Goal: Transaction & Acquisition: Purchase product/service

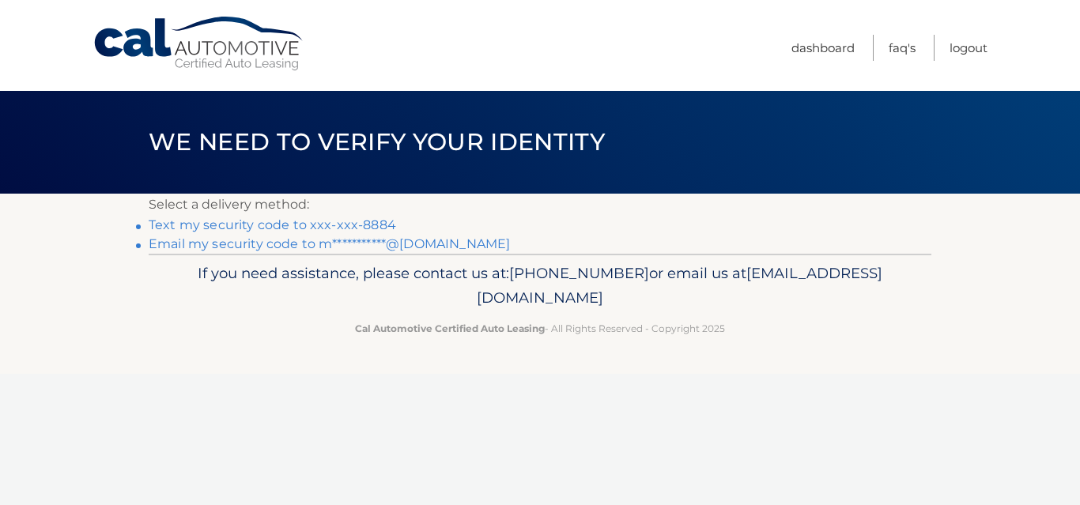
click at [368, 221] on link "Text my security code to xxx-xxx-8884" at bounding box center [272, 224] width 247 height 15
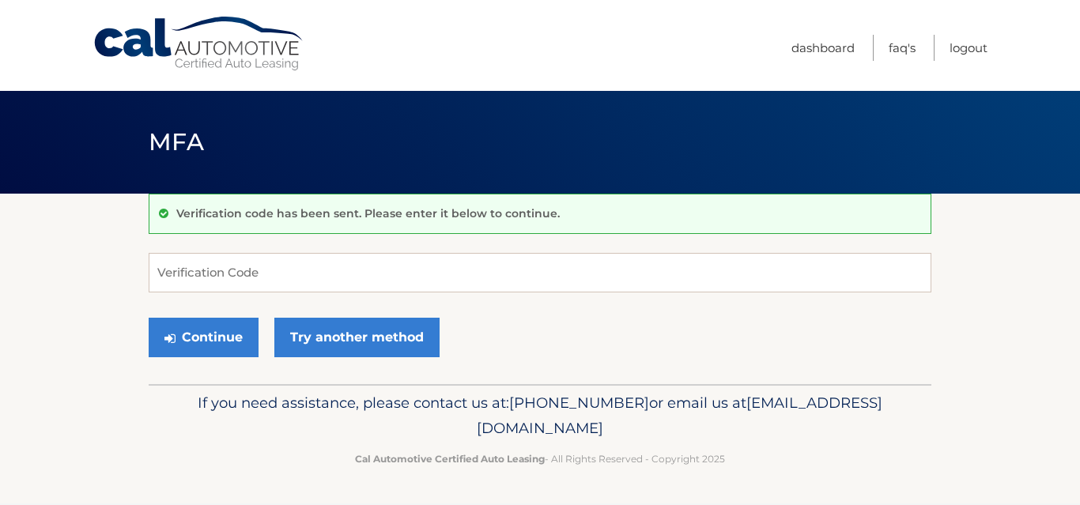
click at [256, 248] on div "Verification code has been sent. Please enter it below to continue. Verificatio…" at bounding box center [540, 289] width 783 height 191
click at [260, 283] on input "Verification Code" at bounding box center [540, 273] width 783 height 40
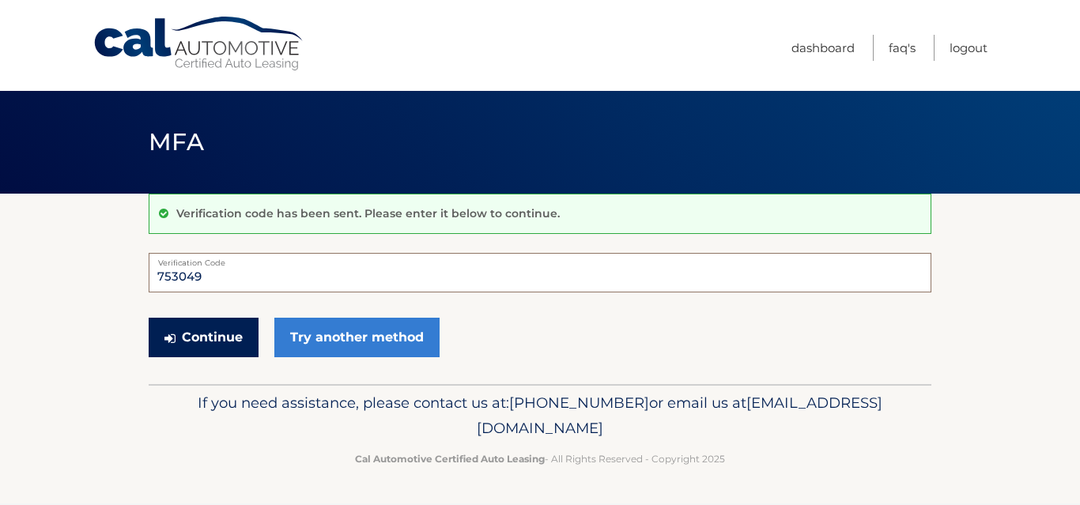
type input "753049"
click at [194, 330] on button "Continue" at bounding box center [204, 338] width 110 height 40
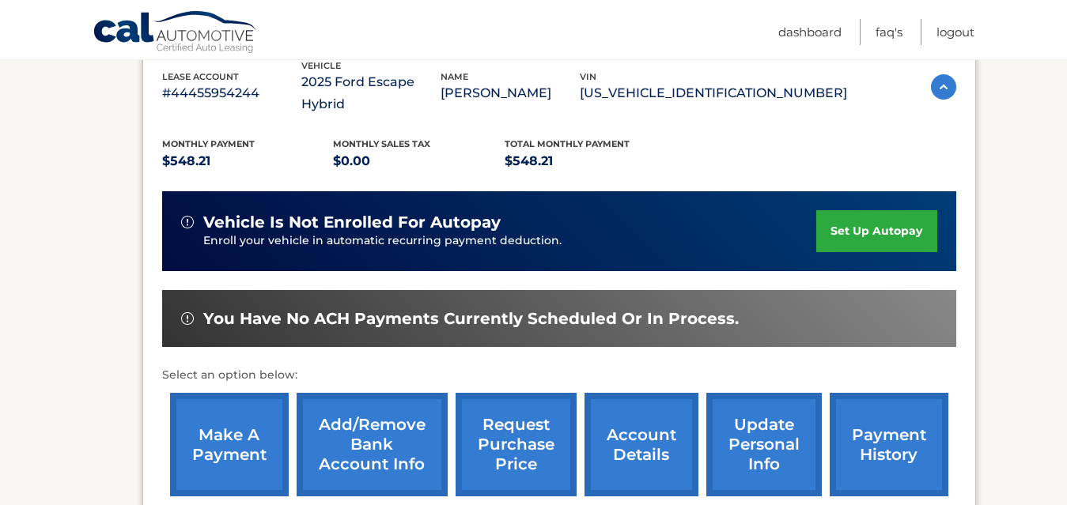
scroll to position [316, 0]
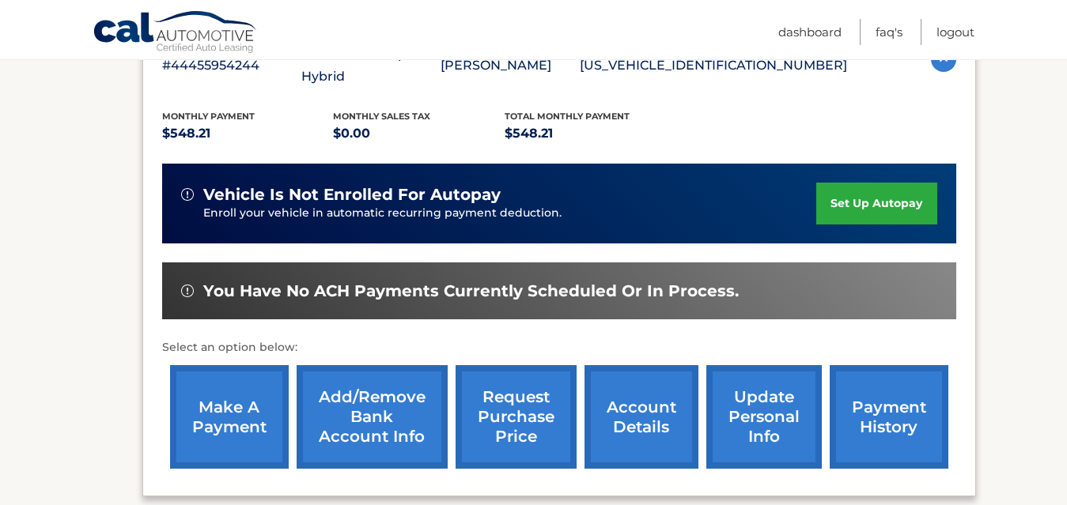
click at [244, 395] on link "make a payment" at bounding box center [229, 417] width 119 height 104
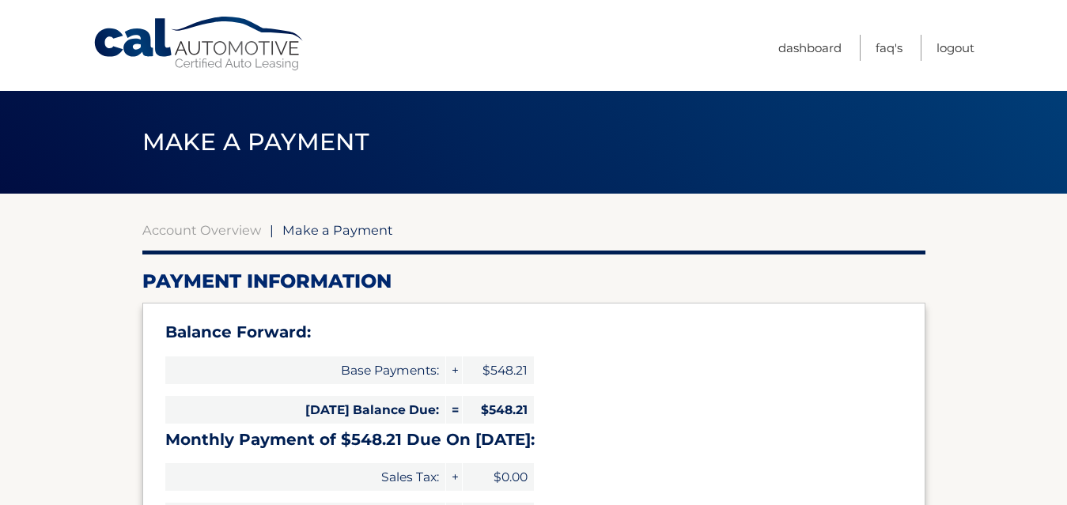
select select "ZjkzYjYxMWQtYTRkNS00ODZlLTk3ZWItMmM5NmIyNzFjN2Rl"
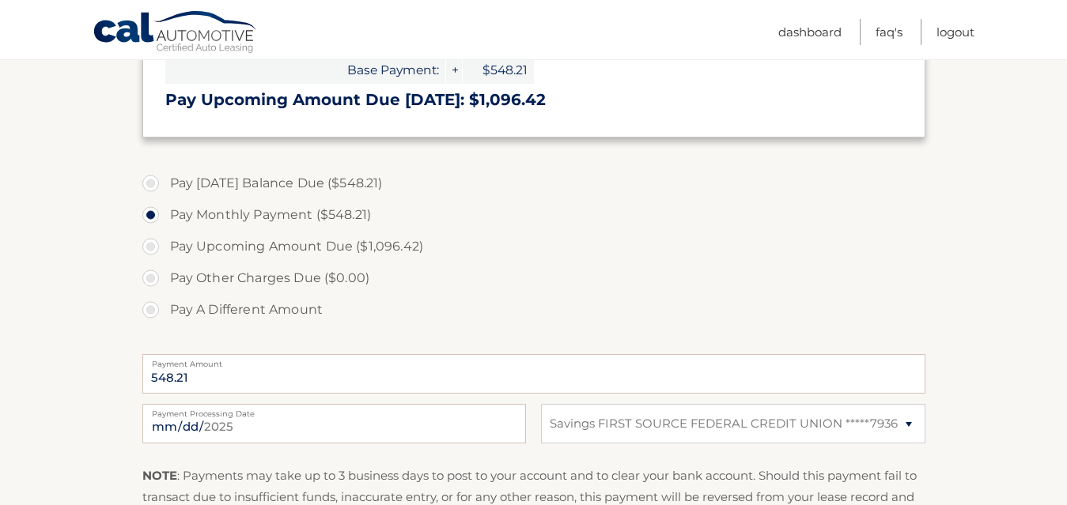
scroll to position [474, 0]
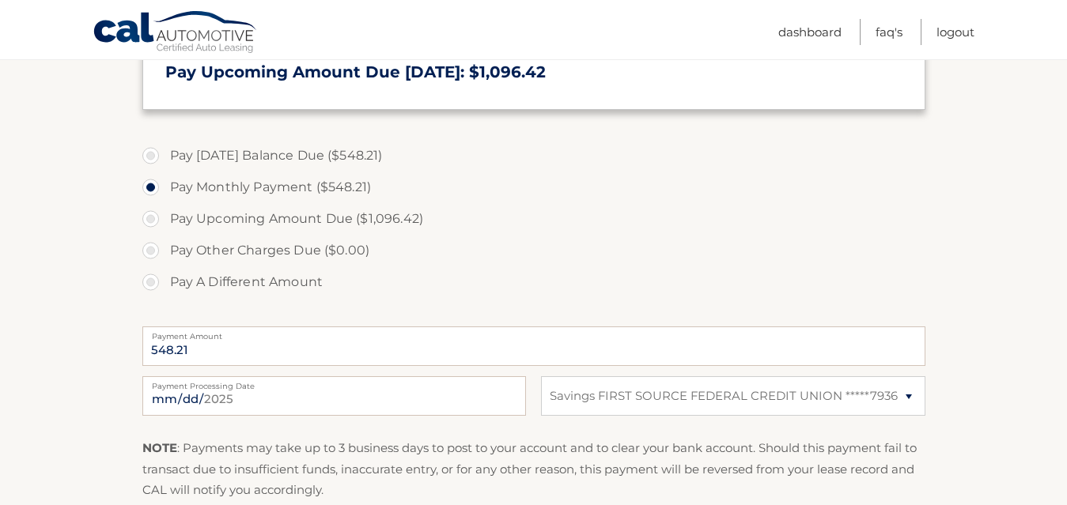
click at [381, 382] on label "Payment Processing Date" at bounding box center [333, 382] width 383 height 13
click at [381, 382] on input "2025-09-01" at bounding box center [333, 396] width 383 height 40
click at [225, 390] on div "2025-09-01 Payment Processing Date" at bounding box center [333, 396] width 383 height 40
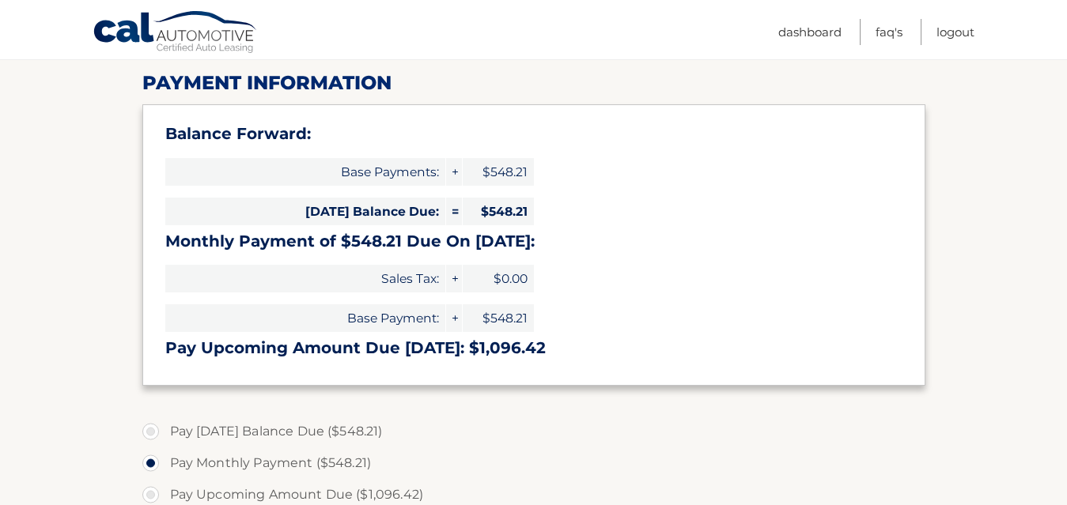
scroll to position [237, 0]
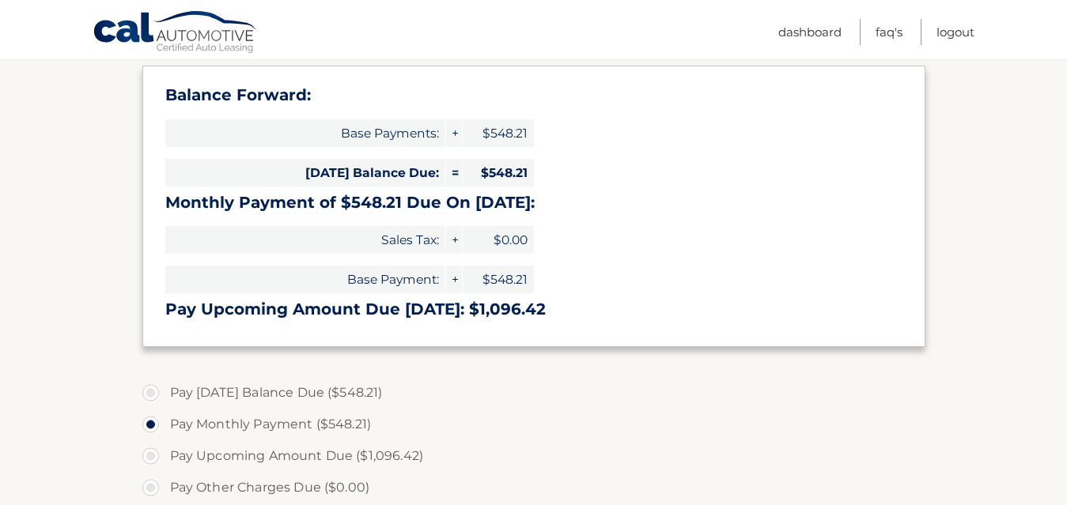
click at [158, 393] on label "Pay Today's Balance Due ($548.21)" at bounding box center [533, 393] width 783 height 32
click at [158, 393] on input "Pay Today's Balance Due ($548.21)" at bounding box center [157, 389] width 16 height 25
radio input "true"
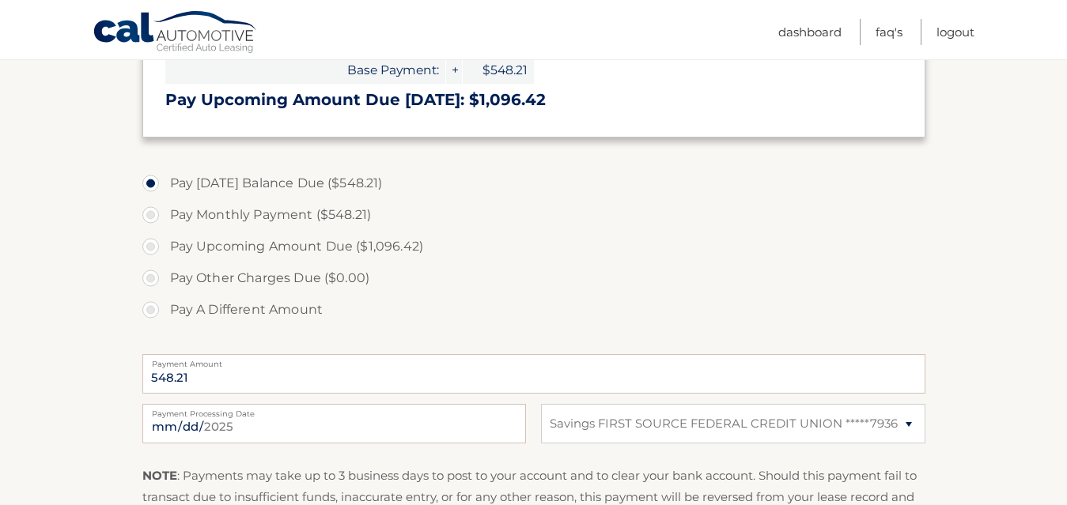
scroll to position [474, 0]
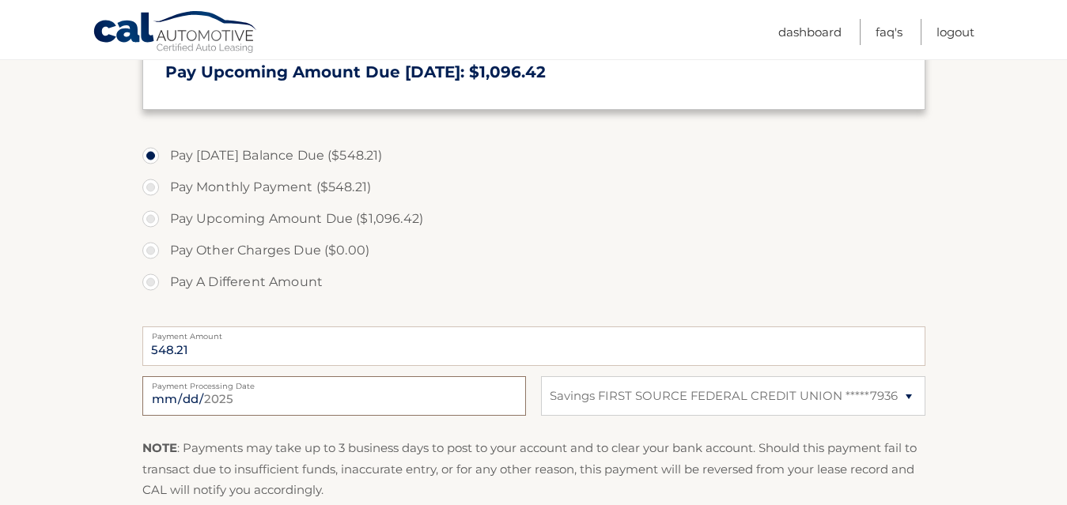
click at [314, 398] on input "2025-09-01" at bounding box center [333, 396] width 383 height 40
click at [186, 395] on input "2025-09-12" at bounding box center [333, 396] width 383 height 40
type input "2025-09-11"
click at [155, 187] on label "Pay Monthly Payment ($548.21)" at bounding box center [533, 188] width 783 height 32
click at [155, 187] on input "Pay Monthly Payment ($548.21)" at bounding box center [157, 184] width 16 height 25
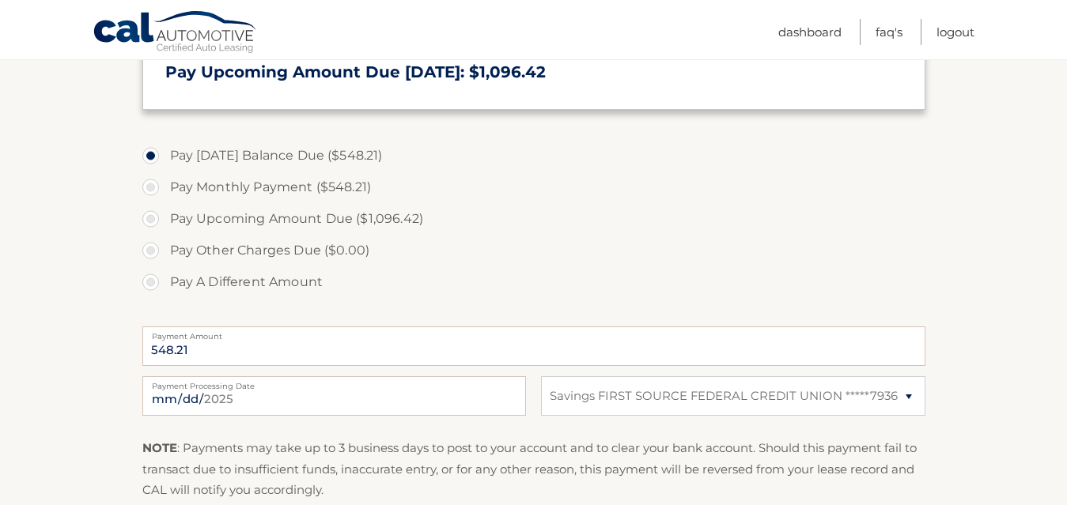
radio input "true"
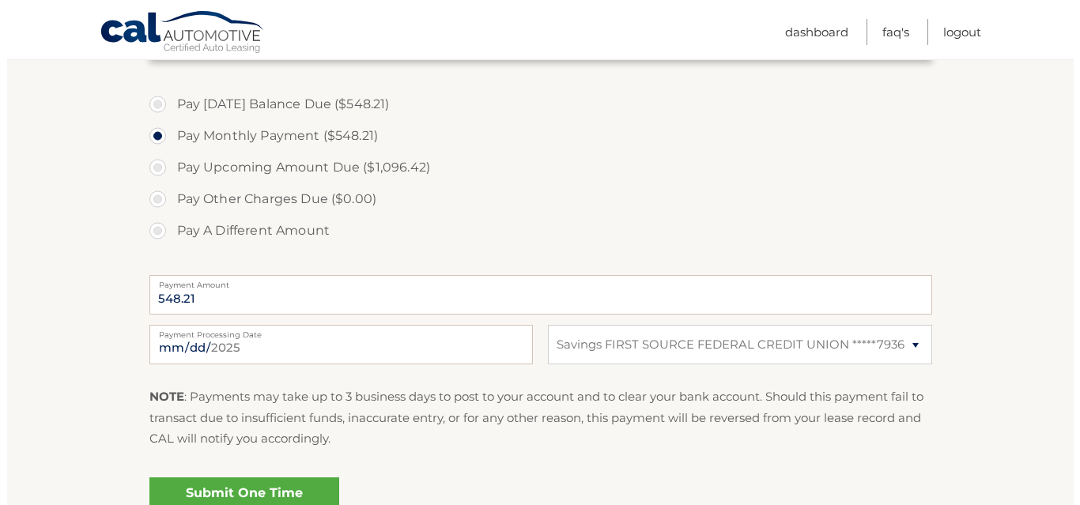
scroll to position [553, 0]
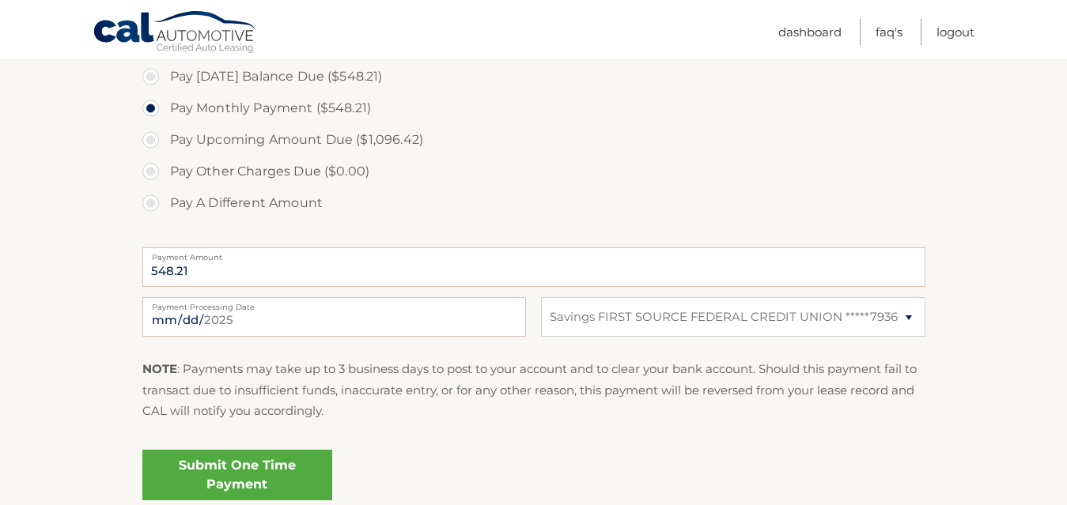
click at [238, 462] on link "Submit One Time Payment" at bounding box center [237, 475] width 190 height 51
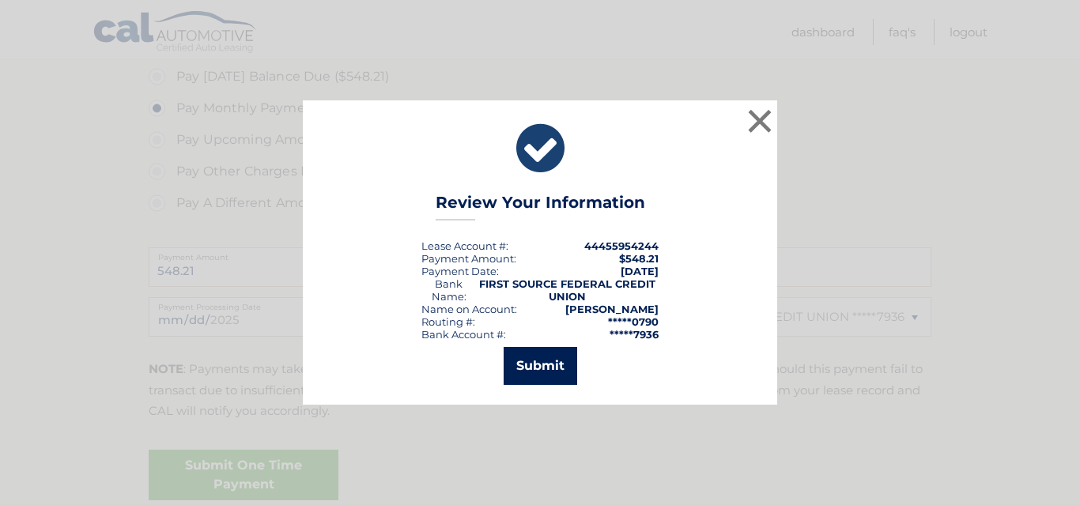
click at [549, 361] on button "Submit" at bounding box center [541, 366] width 74 height 38
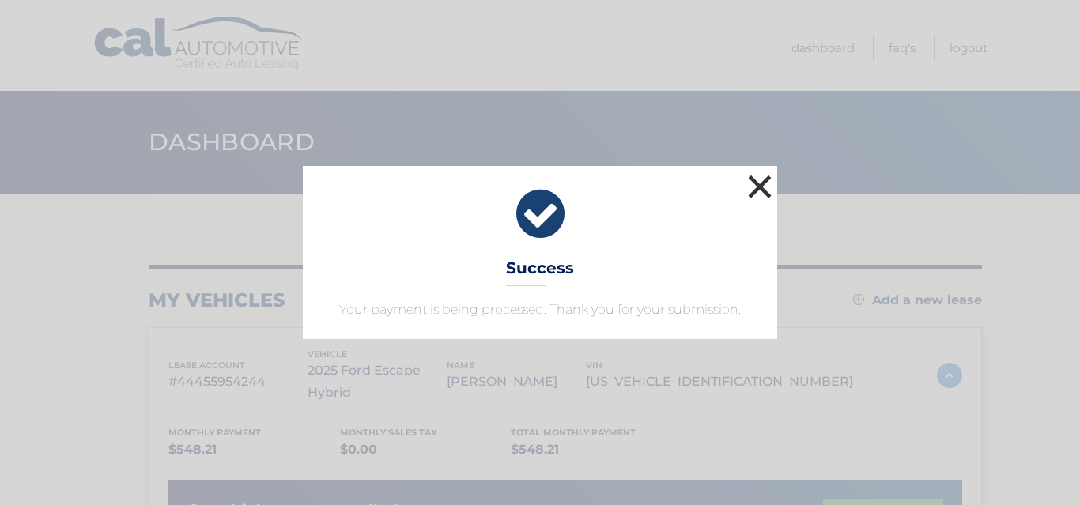
click at [764, 185] on button "×" at bounding box center [760, 187] width 32 height 32
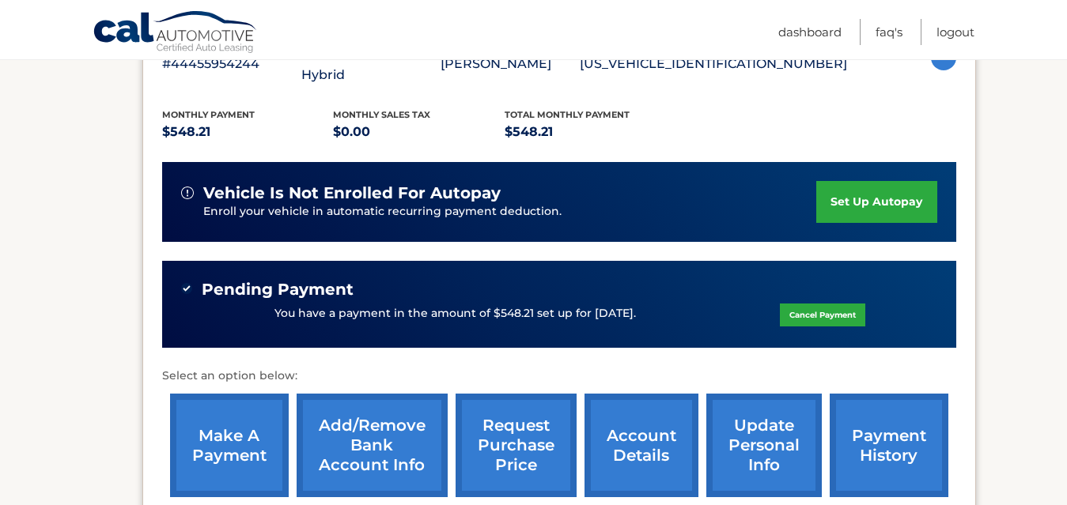
scroll to position [316, 0]
